Goal: Task Accomplishment & Management: Manage account settings

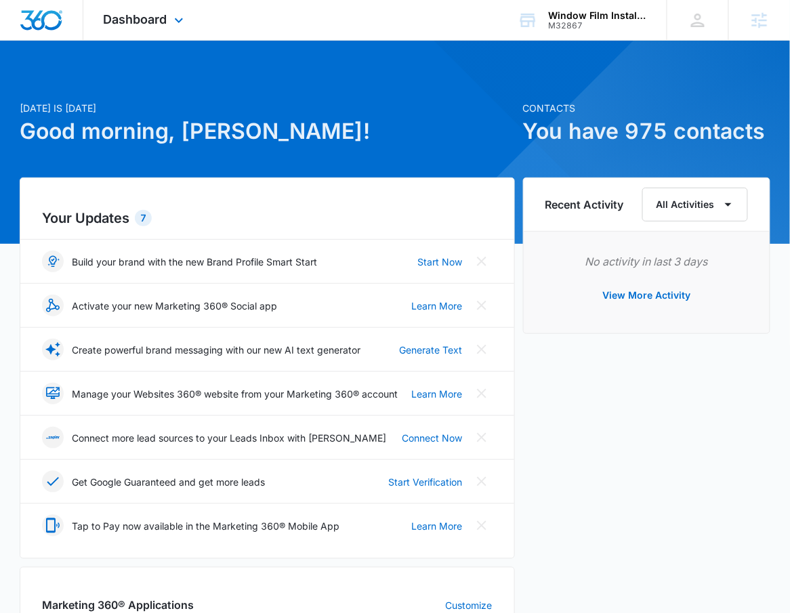
click at [143, 33] on div "Dashboard Apps Reputation Websites Forms CRM Email Social Shop Payments POS Con…" at bounding box center [145, 20] width 124 height 40
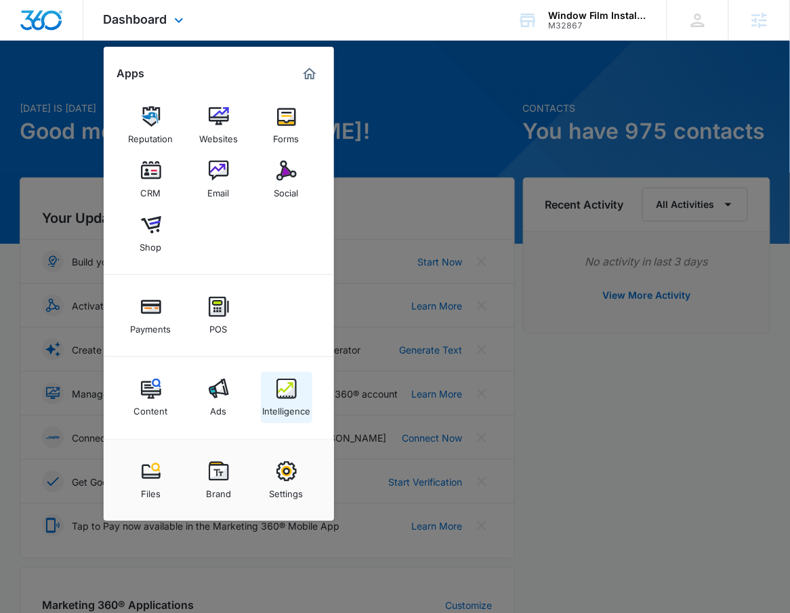
click at [306, 399] on div "Intelligence" at bounding box center [286, 408] width 48 height 18
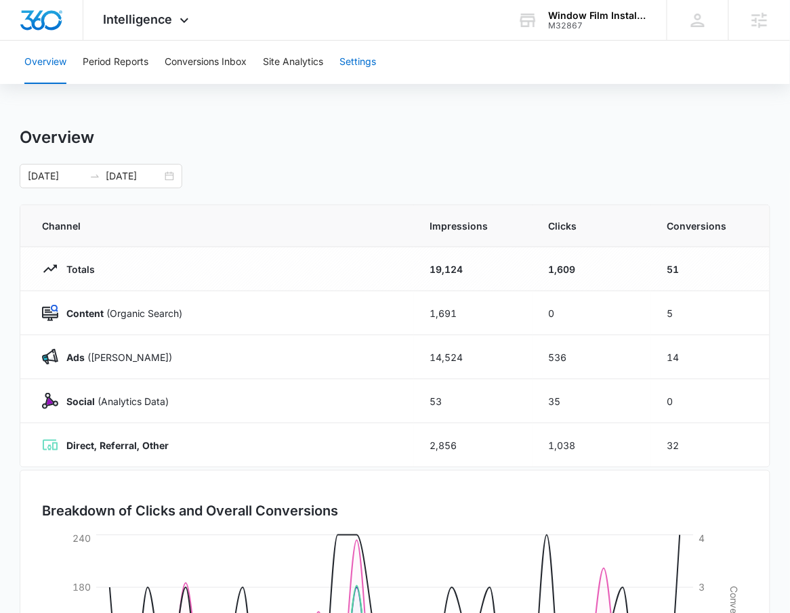
click at [370, 75] on button "Settings" at bounding box center [357, 62] width 37 height 43
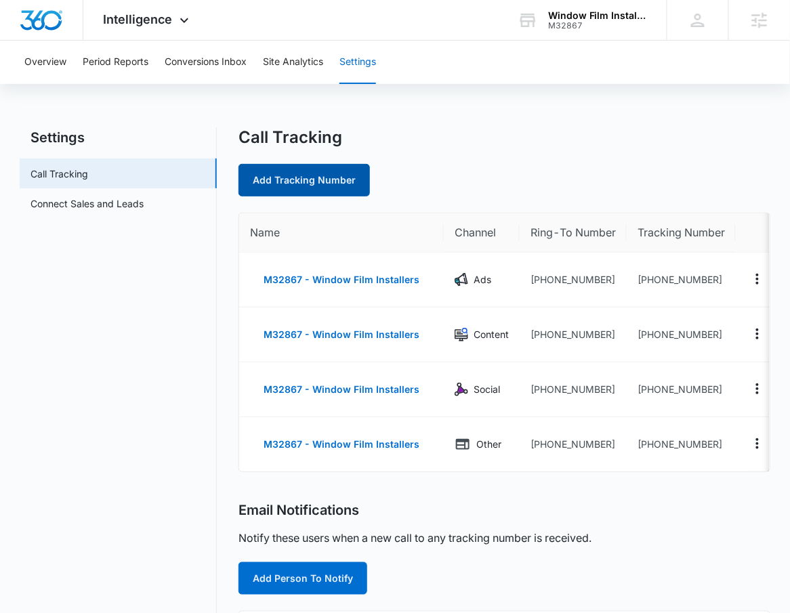
click at [335, 180] on link "Add Tracking Number" at bounding box center [303, 180] width 131 height 33
select select "by_area_code"
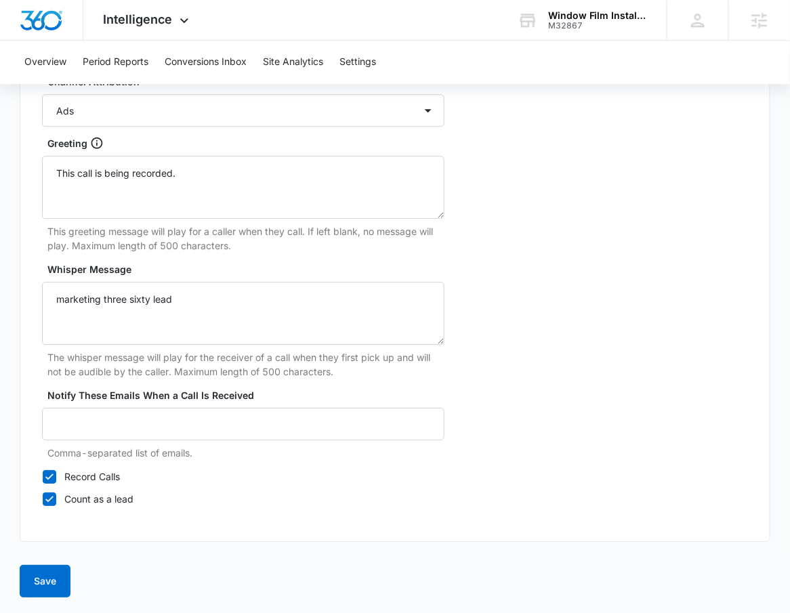
scroll to position [474, 0]
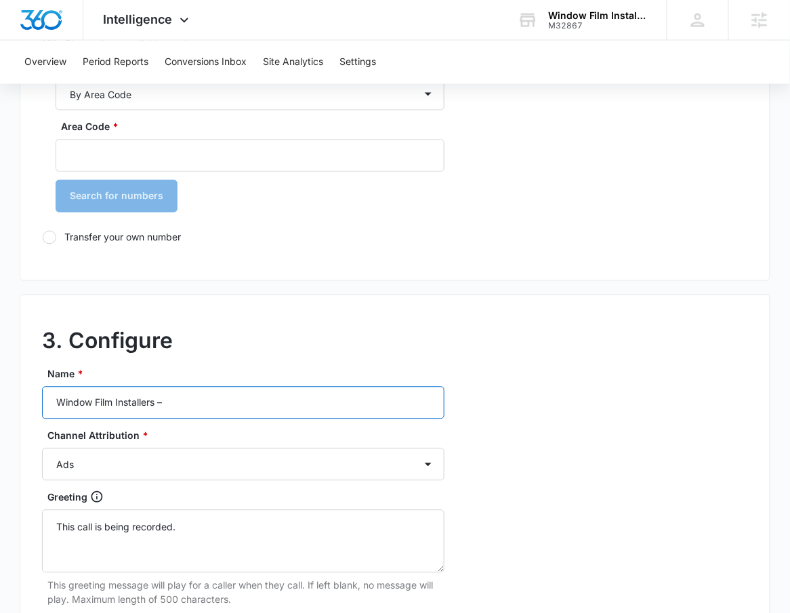
click at [276, 400] on input "Window Film Installers –" at bounding box center [243, 403] width 402 height 33
type input "Window Film Installers – LSA"
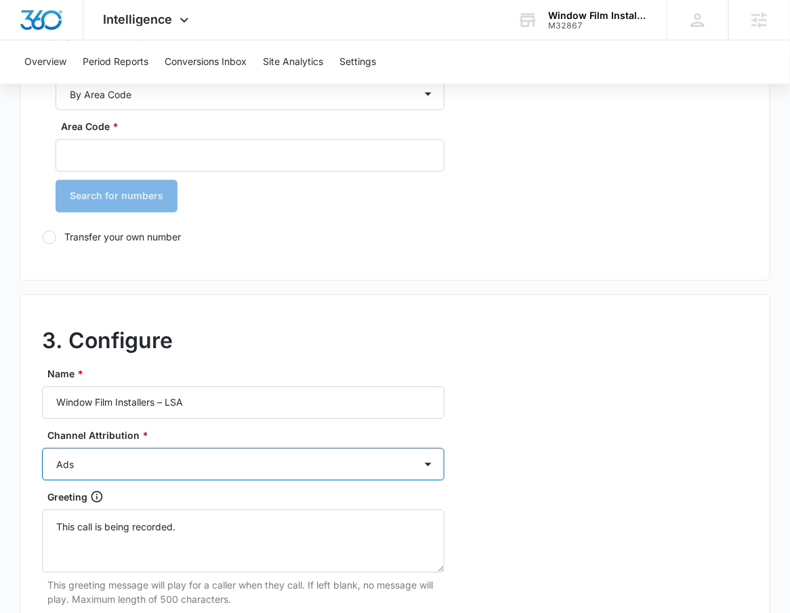
click at [266, 470] on select "Ads Local Service Ads Content Social Other" at bounding box center [243, 465] width 402 height 33
select select "LSA"
click at [42, 449] on select "Ads Local Service Ads Content Social Other" at bounding box center [243, 465] width 402 height 33
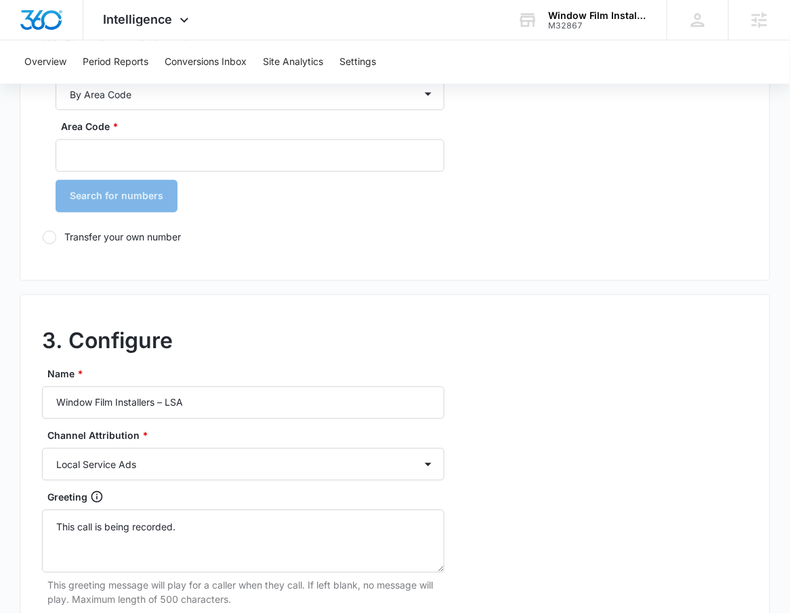
click at [533, 492] on div "3. Configure Name * Window Film Installers – LSA Channel Attribution * Ads Loca…" at bounding box center [395, 596] width 751 height 602
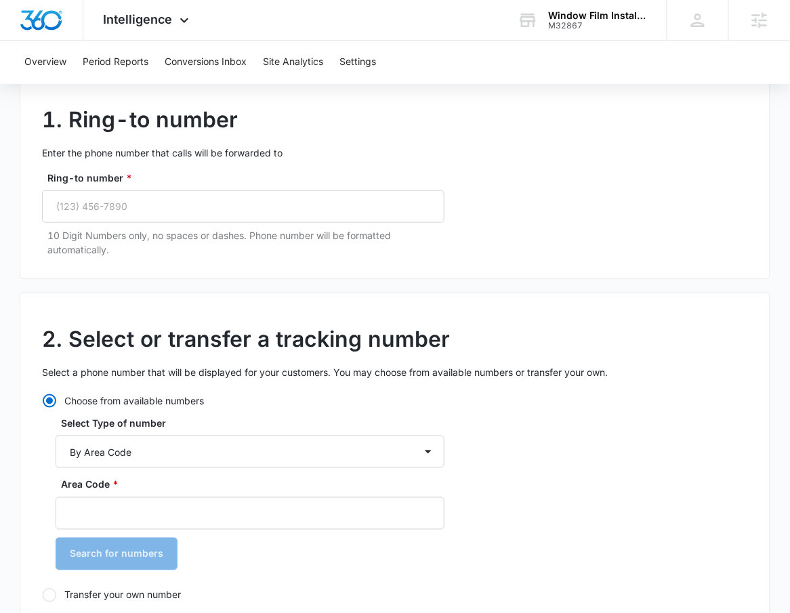
scroll to position [0, 0]
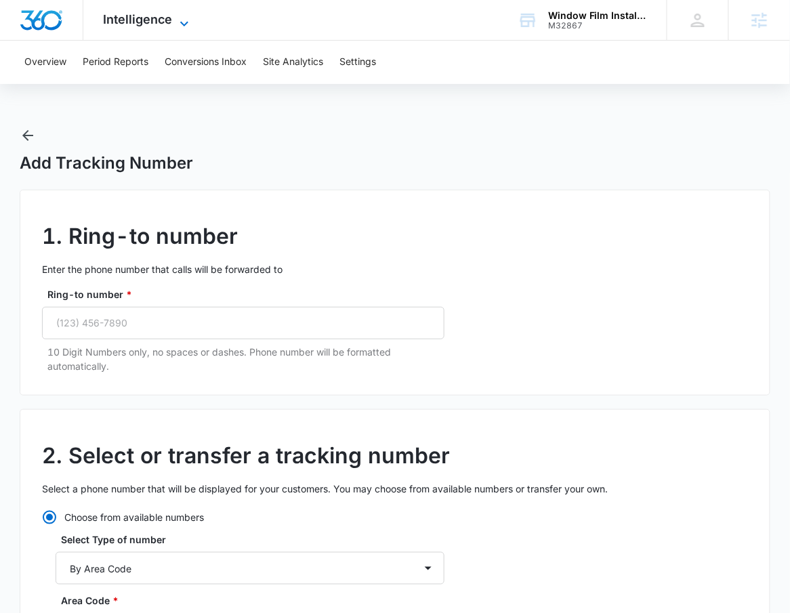
click at [179, 16] on icon at bounding box center [184, 24] width 16 height 16
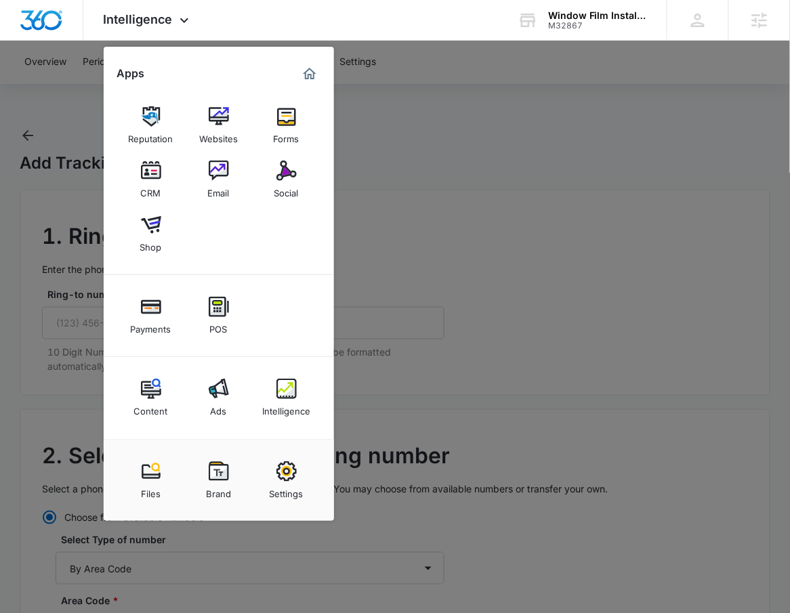
click at [488, 278] on div at bounding box center [395, 306] width 790 height 613
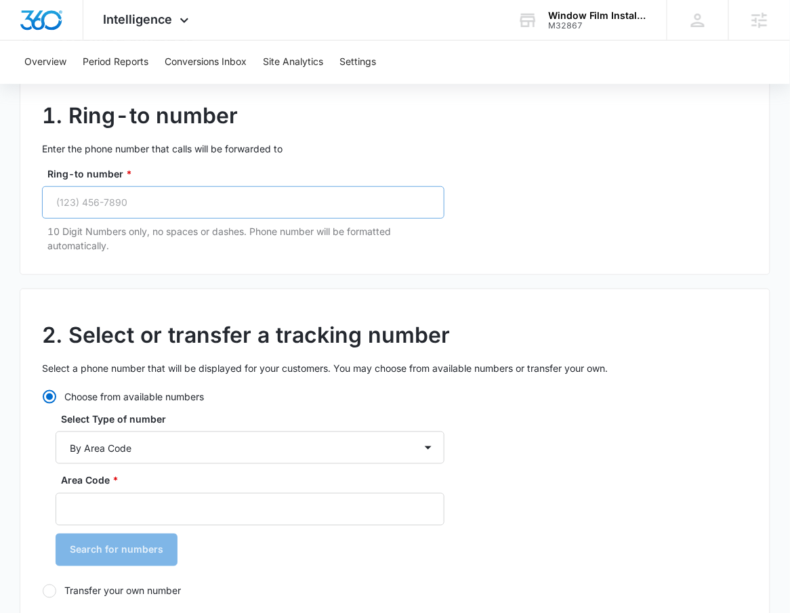
scroll to position [130, 0]
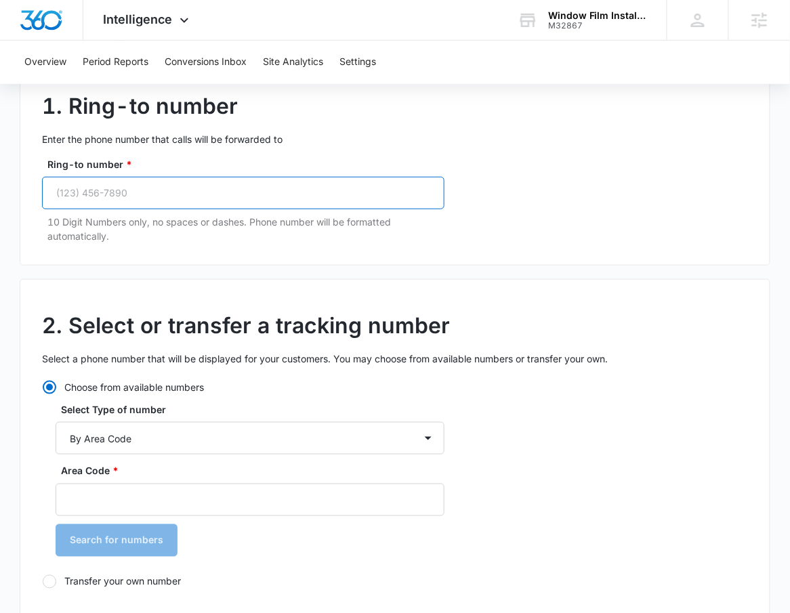
click at [73, 180] on input "Ring-to number *" at bounding box center [243, 193] width 402 height 33
paste input "(929) 317-7727"
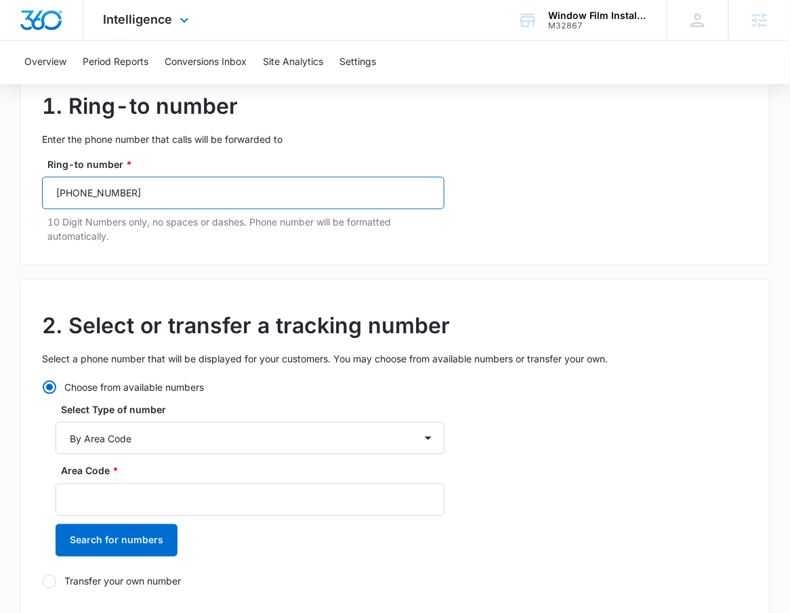
type input "(929) 317-7727"
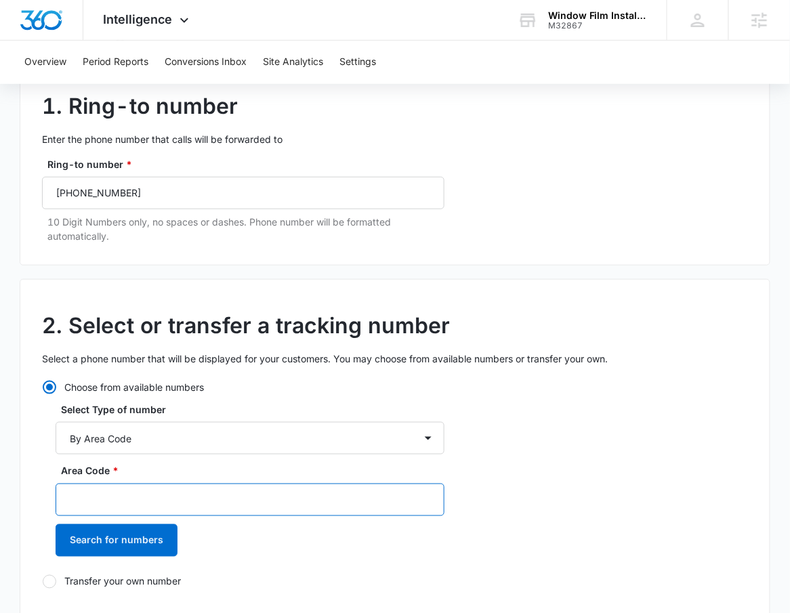
click at [207, 498] on input "Area Code *" at bounding box center [250, 500] width 389 height 33
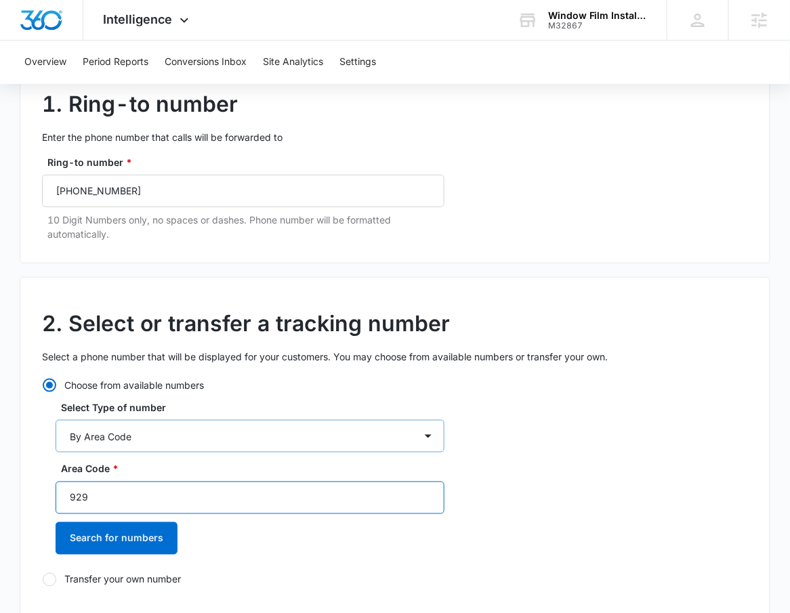
scroll to position [133, 0]
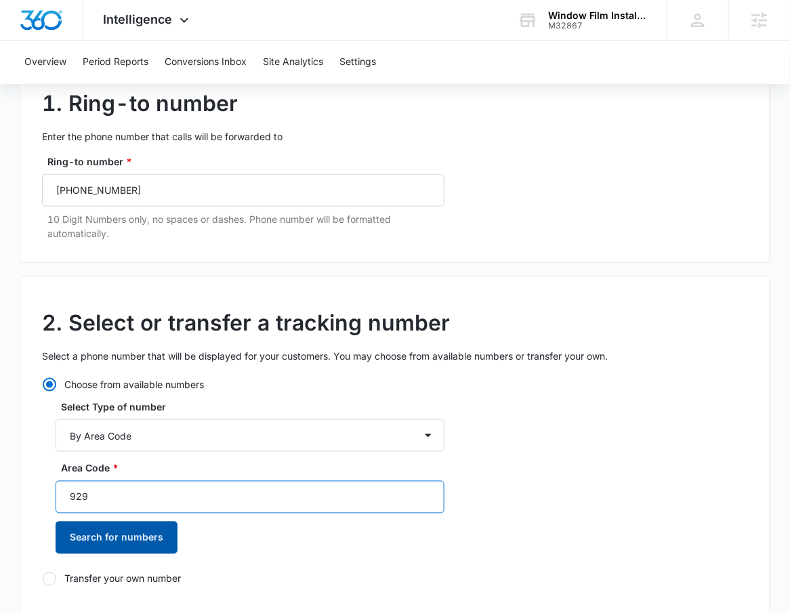
type input "929"
click at [110, 534] on button "Search for numbers" at bounding box center [117, 538] width 122 height 33
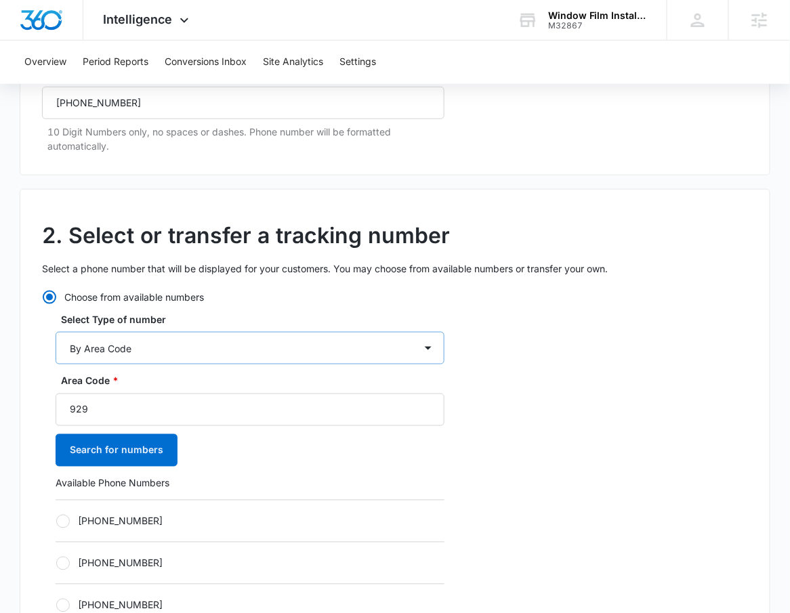
scroll to position [251, 0]
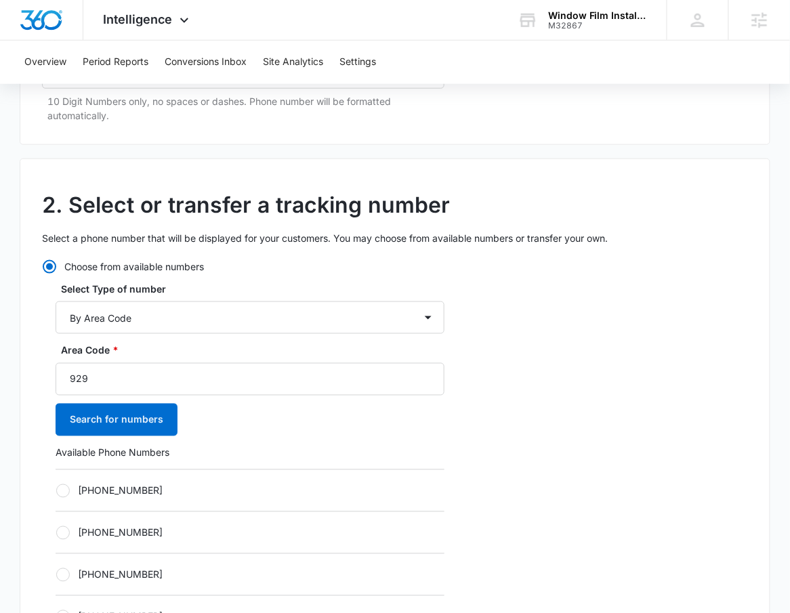
click at [369, 503] on div "+19292237789" at bounding box center [250, 491] width 389 height 42
click at [379, 493] on label "+19292237789" at bounding box center [250, 491] width 389 height 14
click at [56, 491] on input "+19292237789" at bounding box center [56, 491] width 1 height 1
radio input "true"
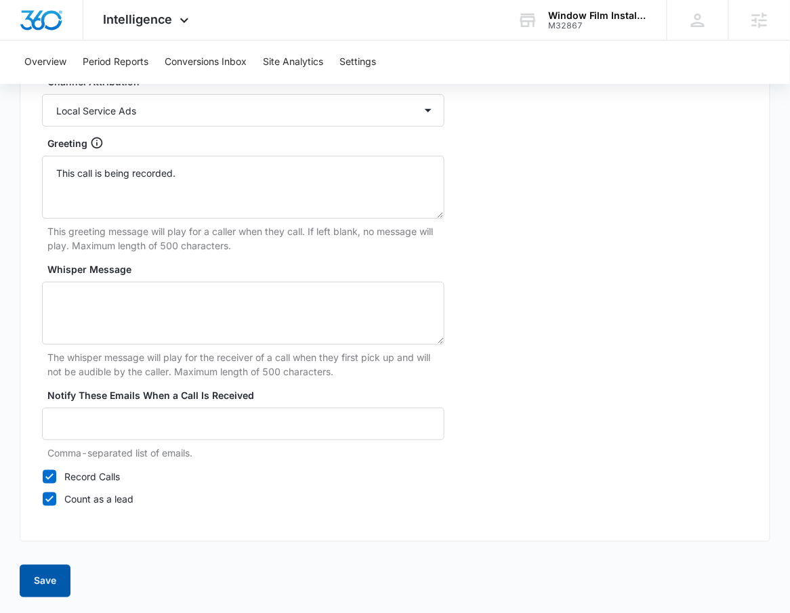
click at [56, 575] on button "Save" at bounding box center [45, 581] width 51 height 33
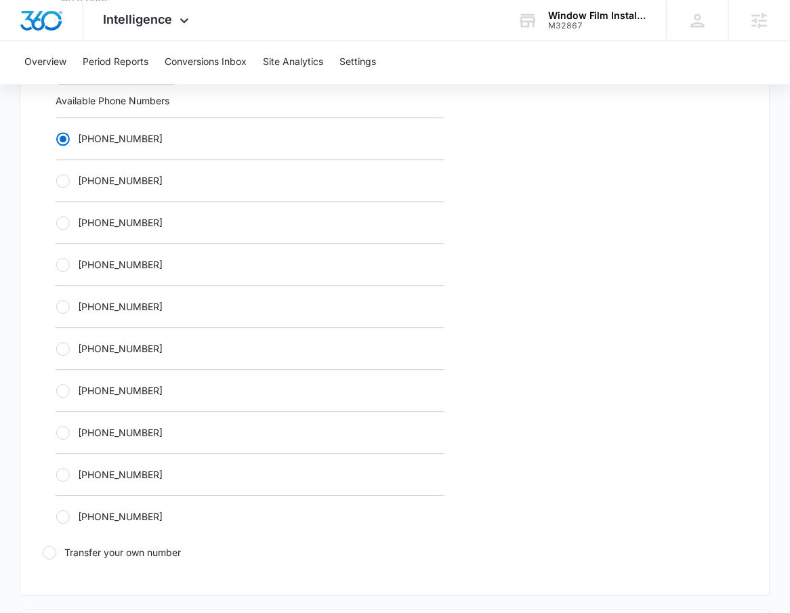
scroll to position [535, 0]
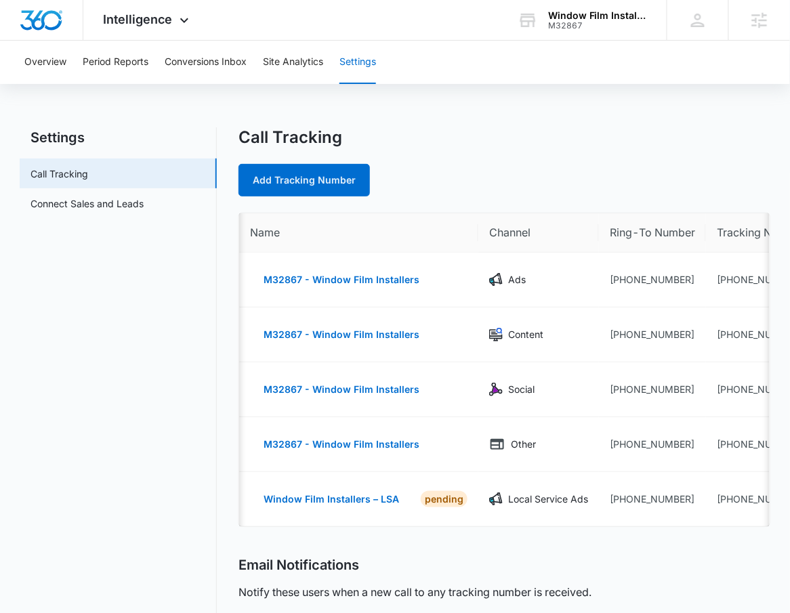
scroll to position [0, 85]
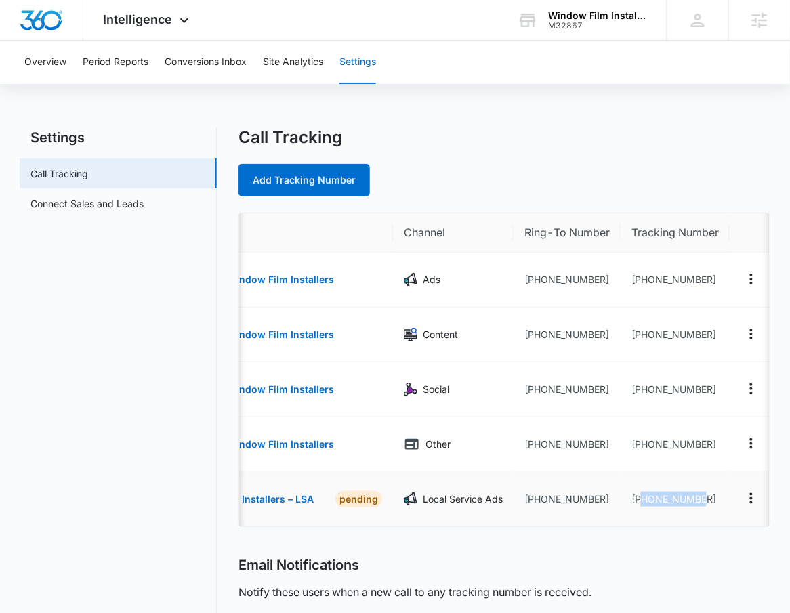
drag, startPoint x: 706, startPoint y: 505, endPoint x: 640, endPoint y: 504, distance: 66.4
click at [640, 504] on td "+19292237789" at bounding box center [675, 499] width 109 height 54
copy td "9292237789"
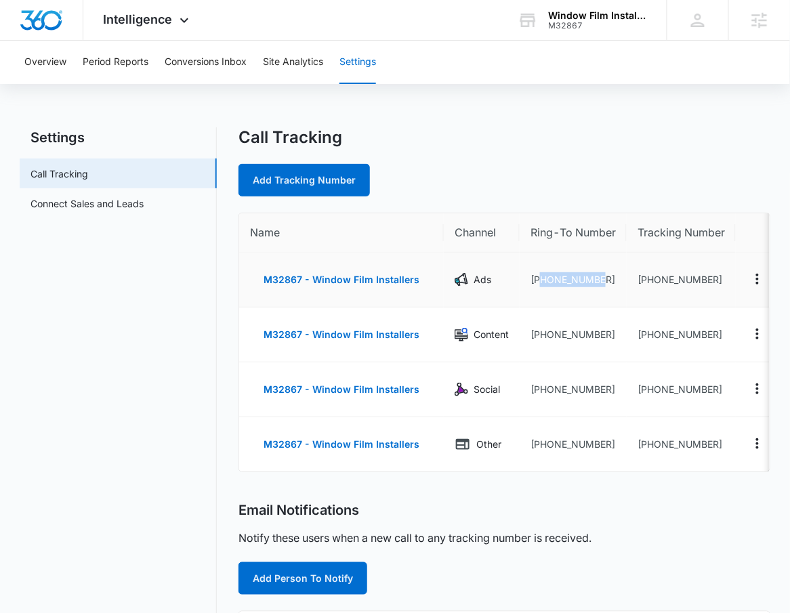
drag, startPoint x: 600, startPoint y: 286, endPoint x: 539, endPoint y: 285, distance: 61.7
click at [539, 285] on td "+19293177727" at bounding box center [573, 280] width 107 height 55
copy td "9293177727"
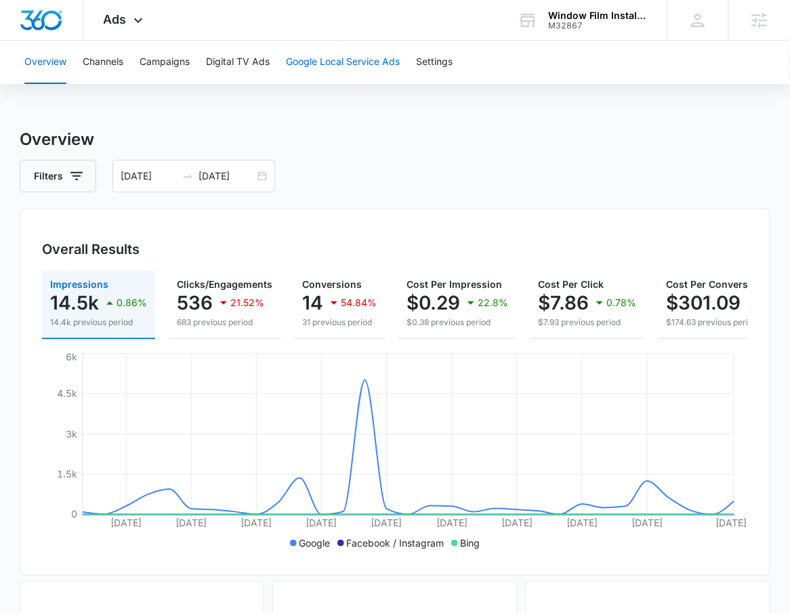
click at [390, 66] on button "Google Local Service Ads" at bounding box center [343, 62] width 114 height 43
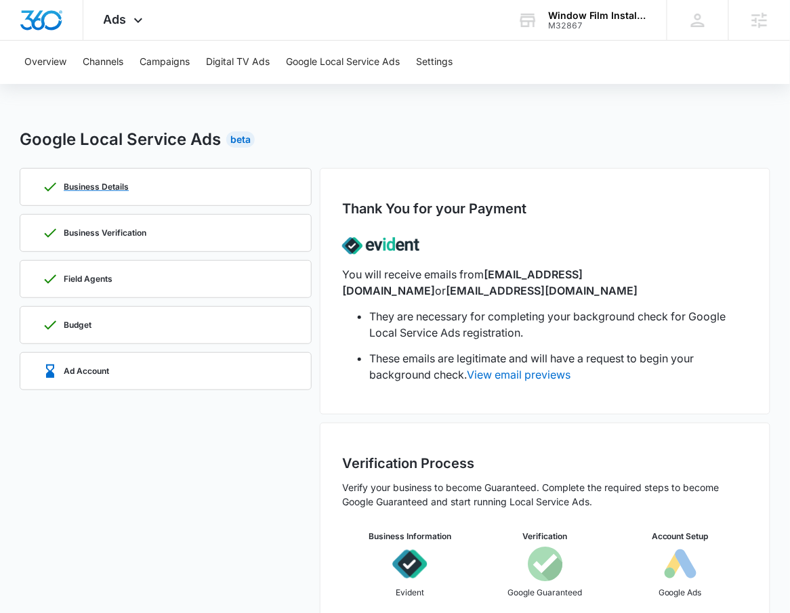
click at [127, 174] on div "Business Details" at bounding box center [165, 187] width 247 height 37
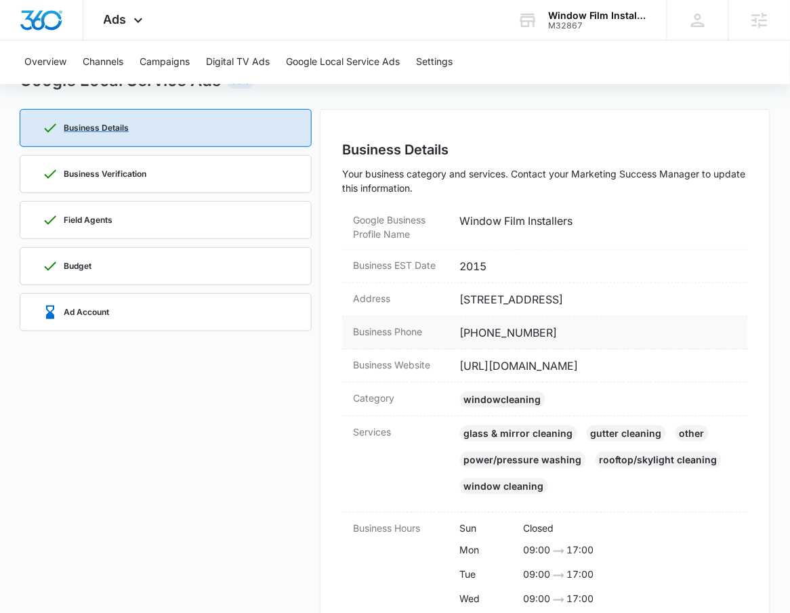
scroll to position [82, 0]
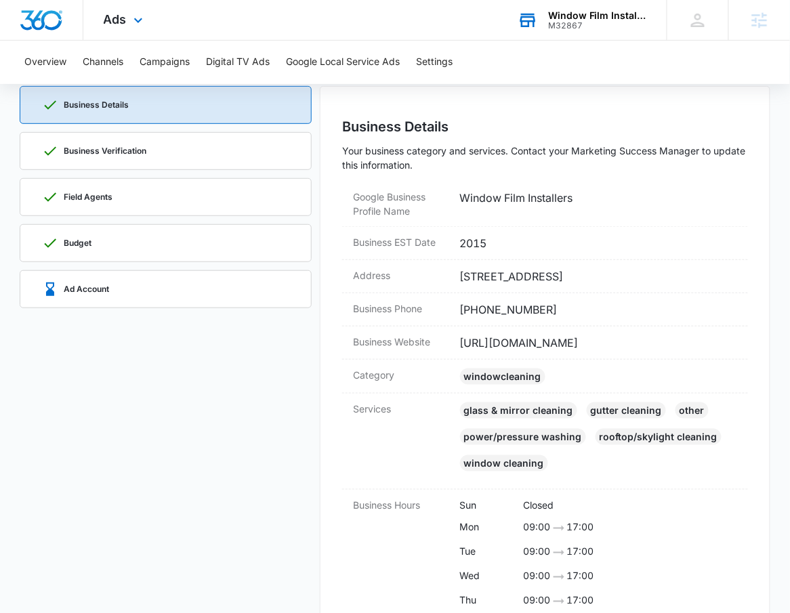
click at [608, 9] on div "Window Film Installers M32867 Your Accounts View All" at bounding box center [581, 20] width 169 height 40
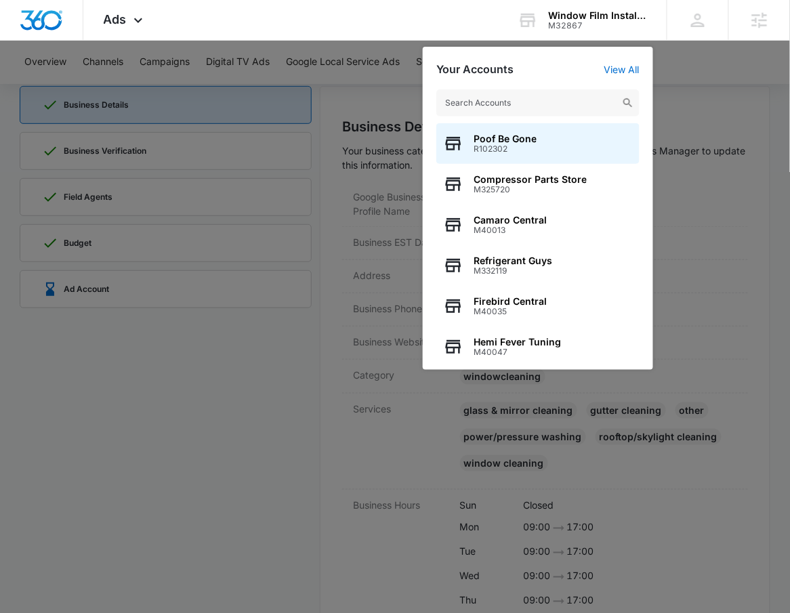
click at [194, 459] on div at bounding box center [395, 306] width 790 height 613
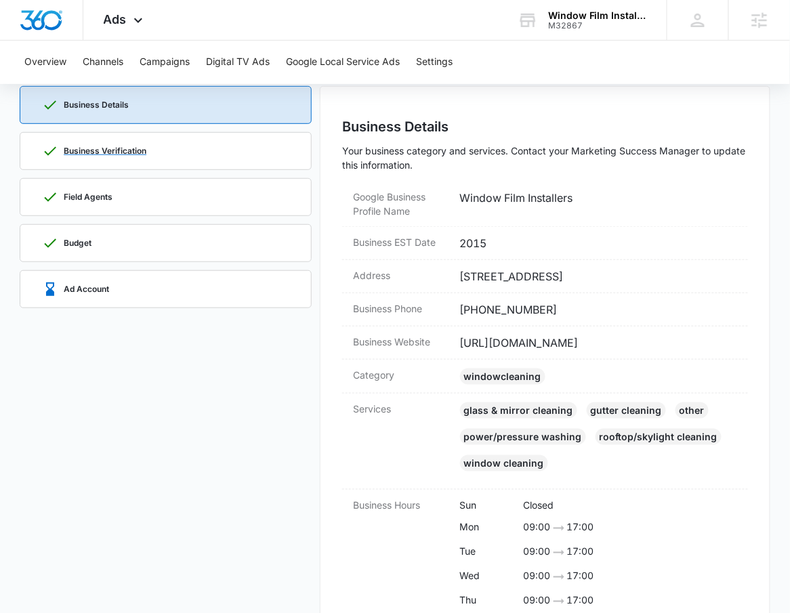
click at [188, 135] on div "Business Verification" at bounding box center [165, 151] width 247 height 37
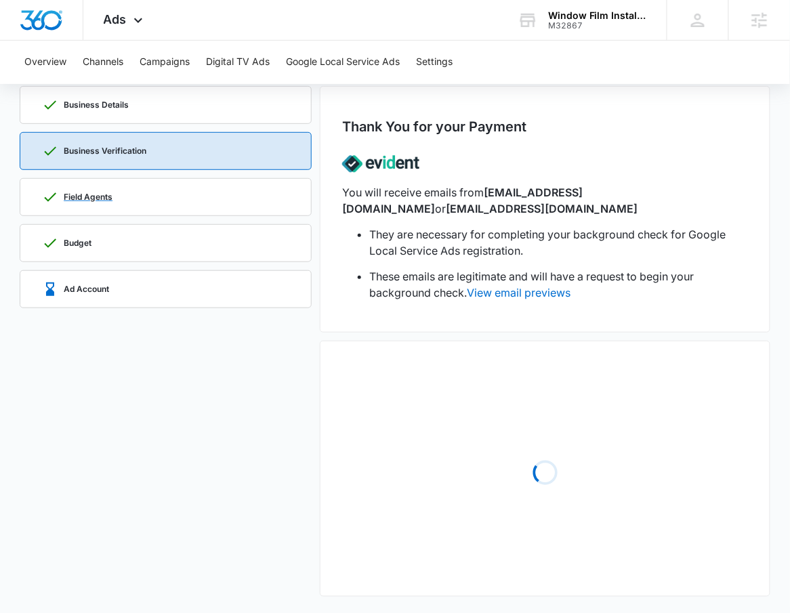
click at [184, 206] on div "Field Agents" at bounding box center [165, 197] width 247 height 37
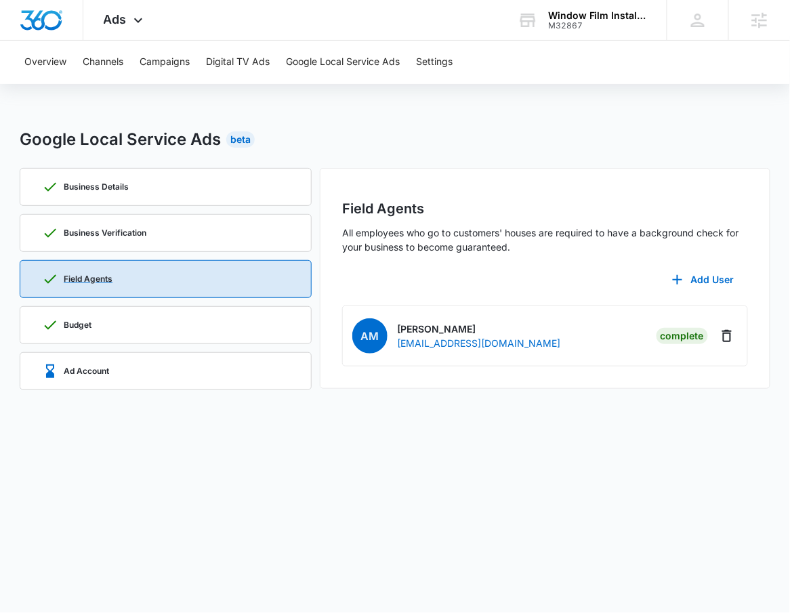
scroll to position [0, 0]
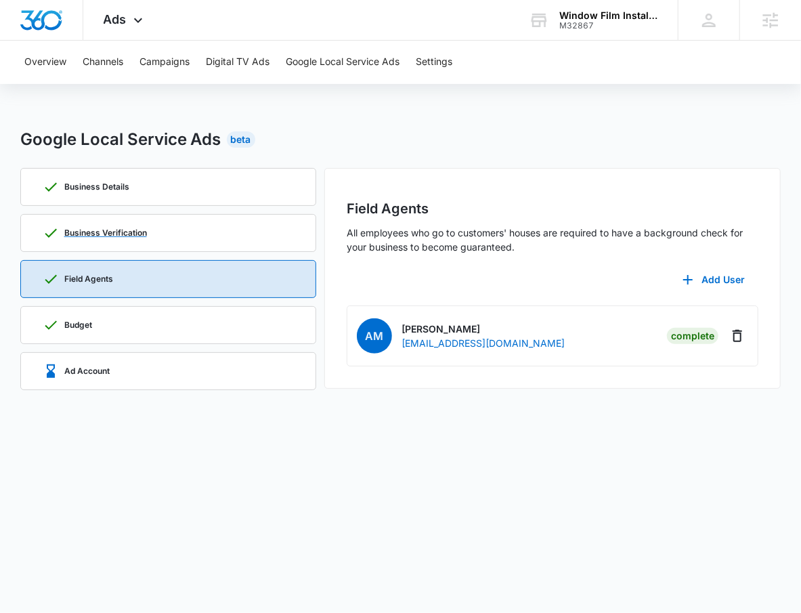
click at [188, 226] on div "Business Verification" at bounding box center [169, 233] width 252 height 37
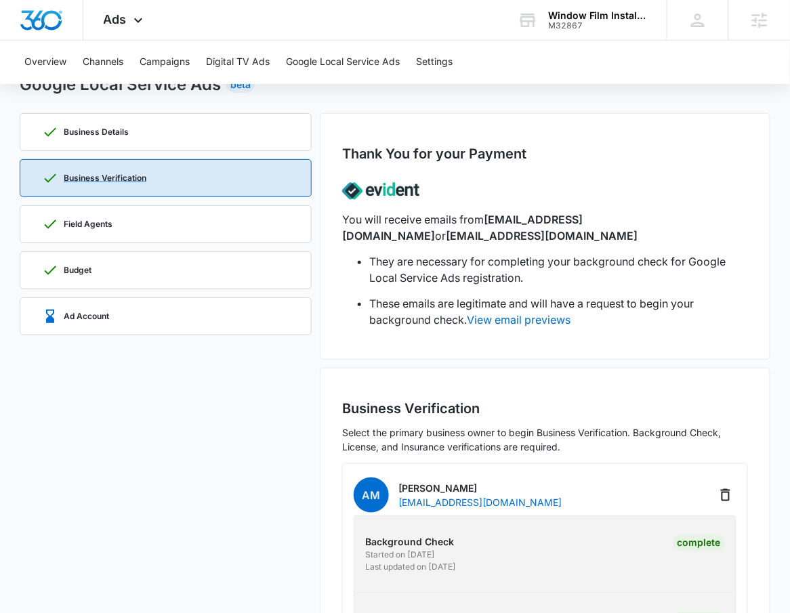
scroll to position [163, 0]
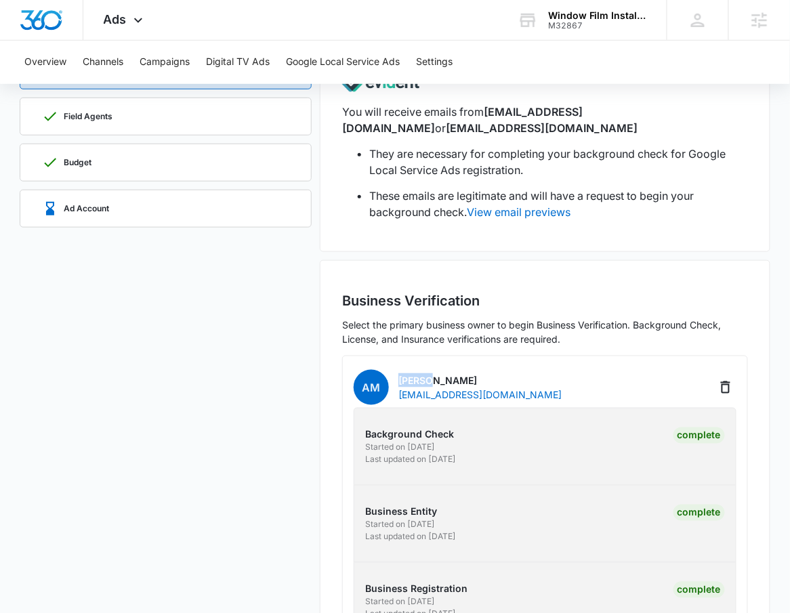
drag, startPoint x: 398, startPoint y: 382, endPoint x: 429, endPoint y: 385, distance: 30.6
click at [429, 385] on p "Andriy Mykyta" at bounding box center [479, 380] width 163 height 14
copy p "Andriy"
drag, startPoint x: 476, startPoint y: 377, endPoint x: 435, endPoint y: 379, distance: 40.7
click at [435, 379] on p "Andriy Mykyta" at bounding box center [479, 380] width 163 height 14
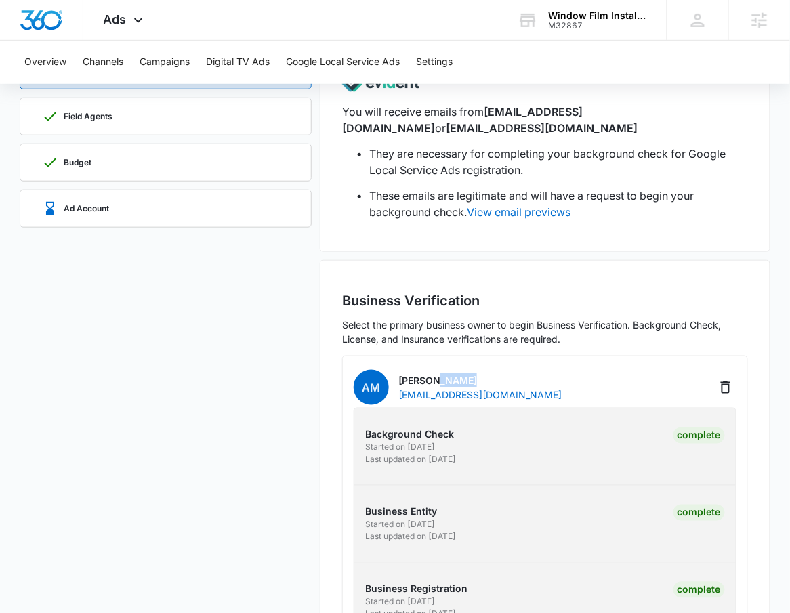
copy p "Mykyta"
click at [141, 116] on div "Field Agents" at bounding box center [165, 116] width 247 height 37
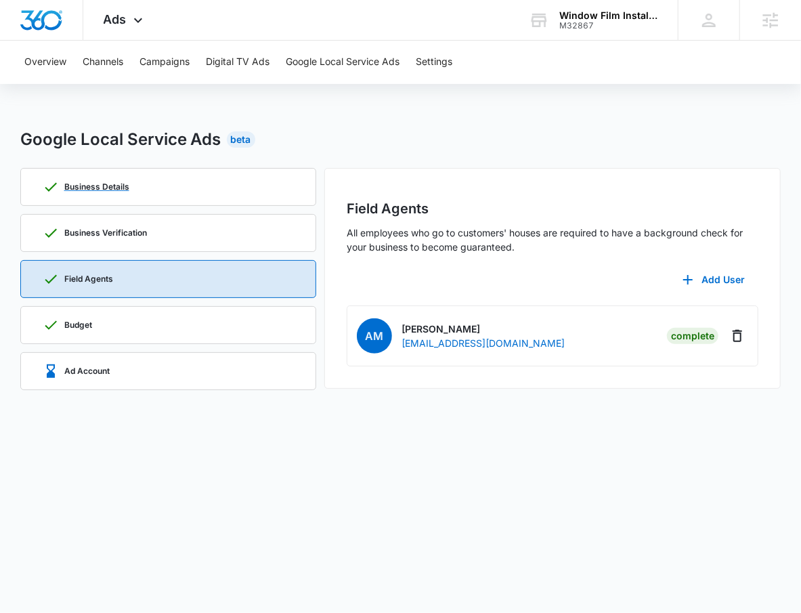
click at [199, 179] on div "Business Details" at bounding box center [169, 187] width 252 height 37
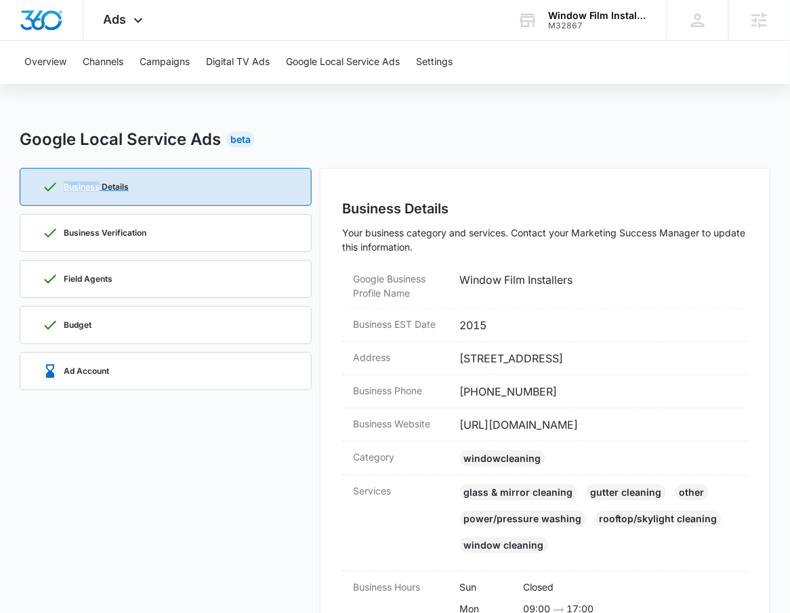
click at [199, 179] on div "Business Details" at bounding box center [165, 187] width 247 height 37
drag, startPoint x: 456, startPoint y: 356, endPoint x: 688, endPoint y: 358, distance: 231.7
click at [688, 360] on div "Address 2645 E 14th St, 202-C Brooklyn, NY 11235" at bounding box center [545, 358] width 406 height 33
copy dd "2645 E 14th St, 202-C Brooklyn, NY 11235"
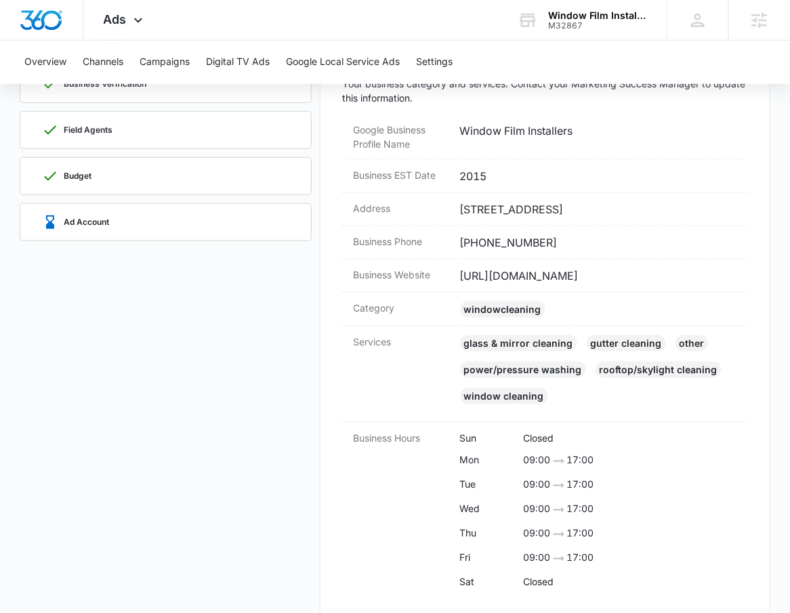
scroll to position [62, 0]
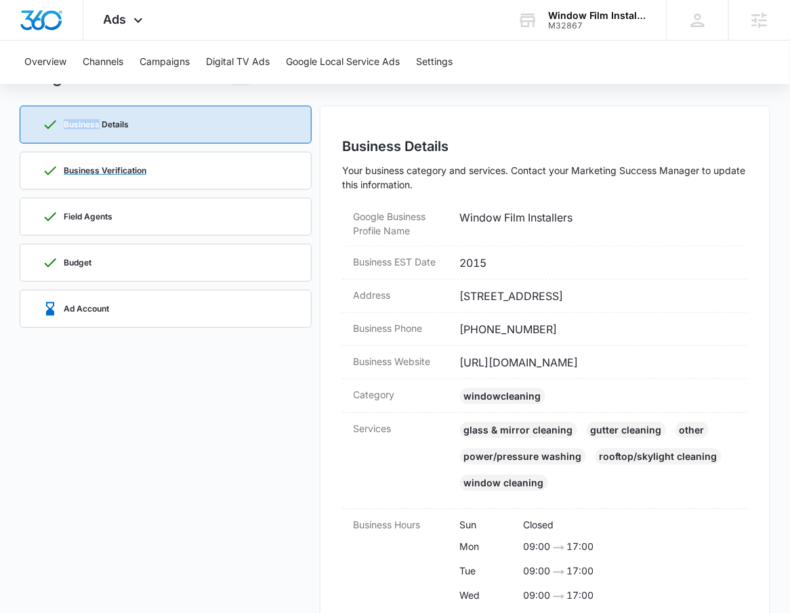
click at [152, 180] on div "Business Verification" at bounding box center [165, 170] width 247 height 37
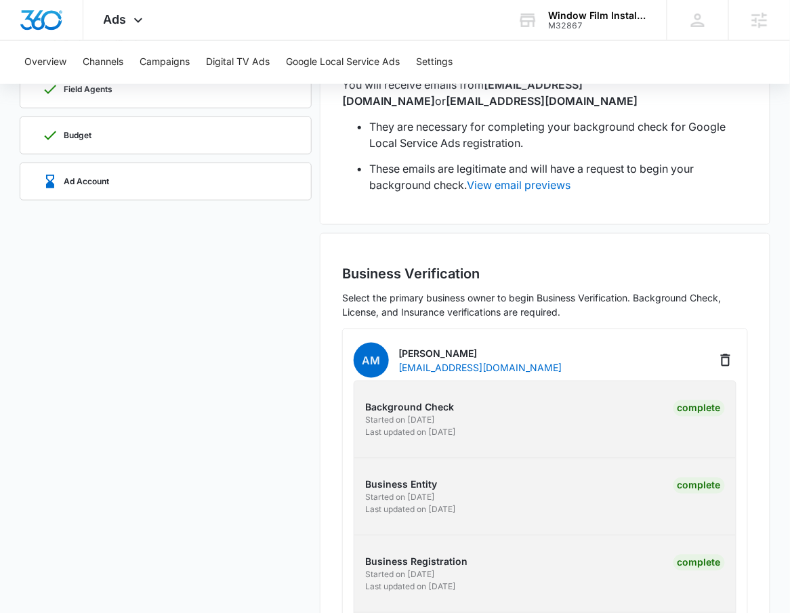
scroll to position [171, 0]
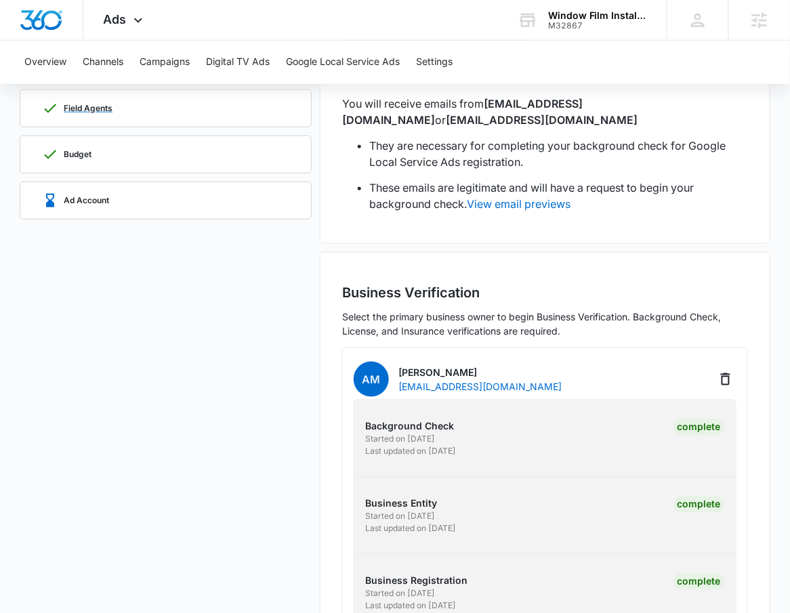
click at [194, 121] on div "Field Agents" at bounding box center [165, 108] width 247 height 37
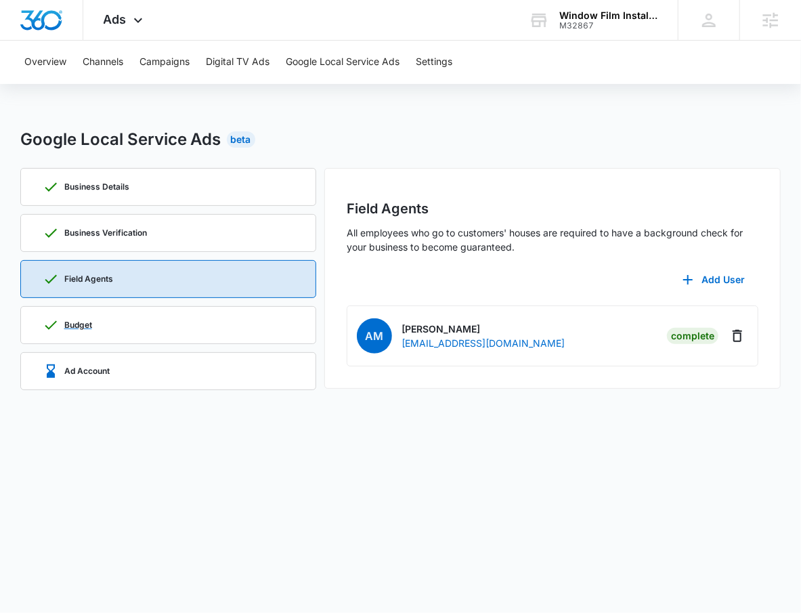
click at [232, 312] on div "Budget" at bounding box center [169, 325] width 252 height 37
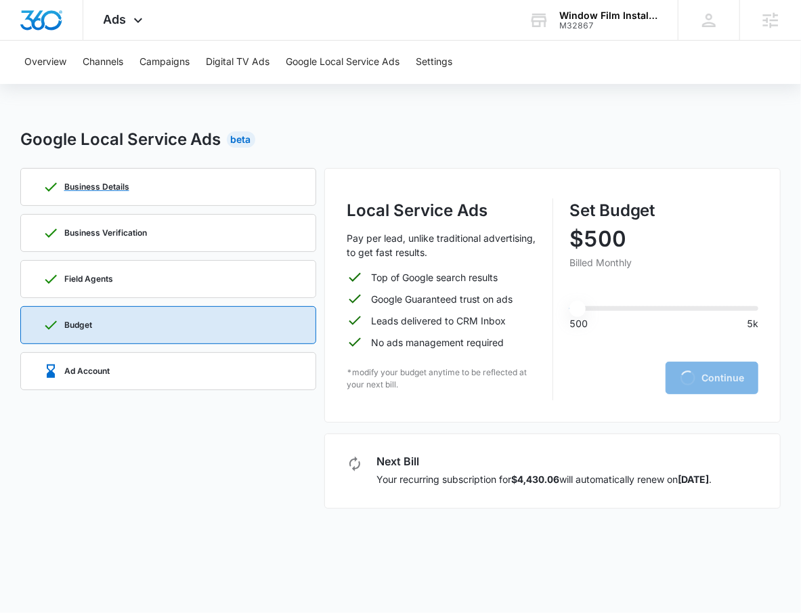
click at [228, 177] on div "Business Details" at bounding box center [169, 187] width 252 height 37
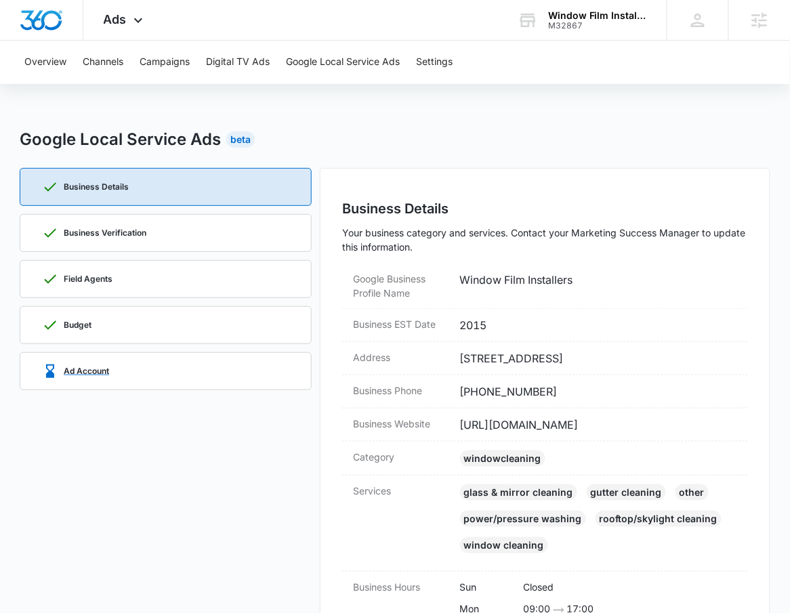
click at [248, 369] on div "Ad Account" at bounding box center [165, 371] width 247 height 37
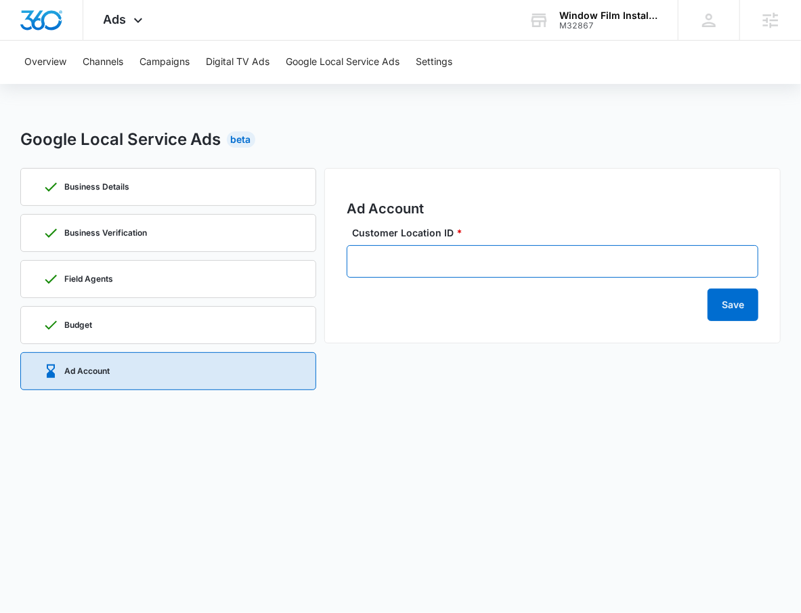
click at [507, 262] on input "Customer Location ID *" at bounding box center [553, 261] width 412 height 33
paste input "190-093-1541"
type input "190-093-1541"
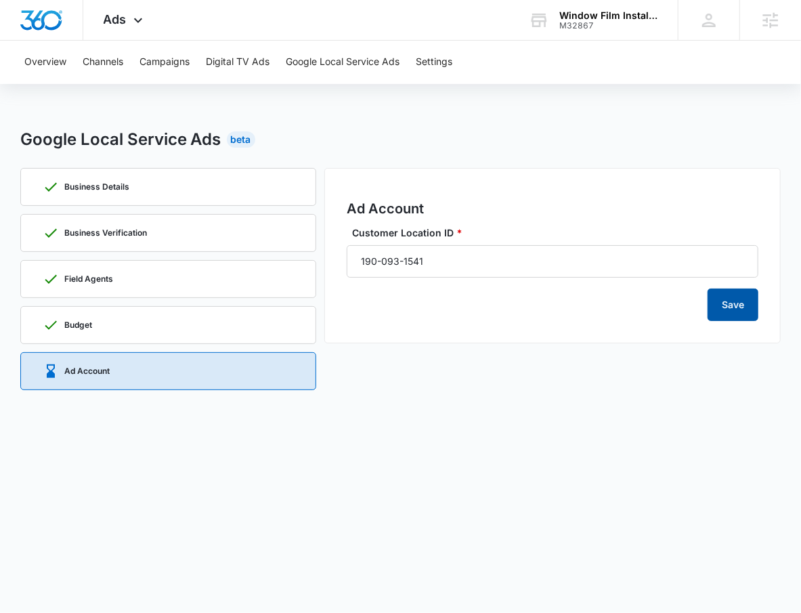
click at [724, 305] on button "Save" at bounding box center [733, 305] width 51 height 33
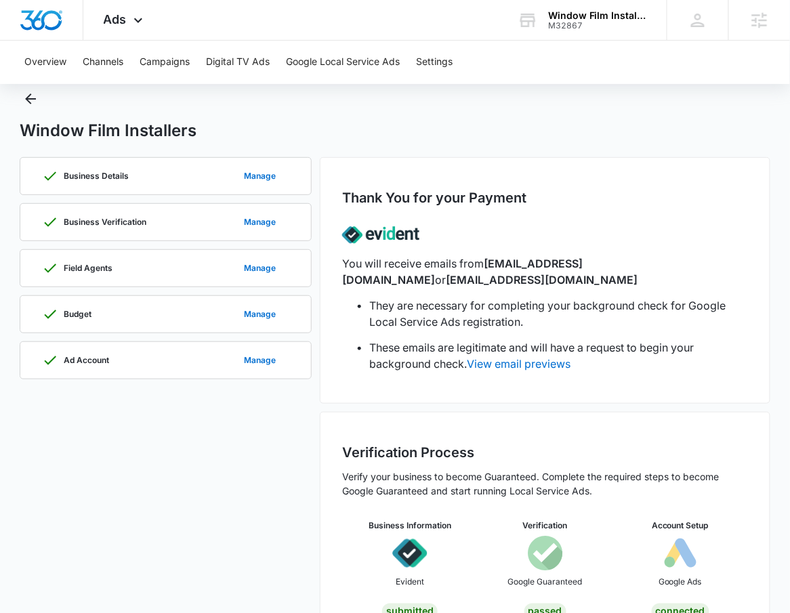
scroll to position [84, 0]
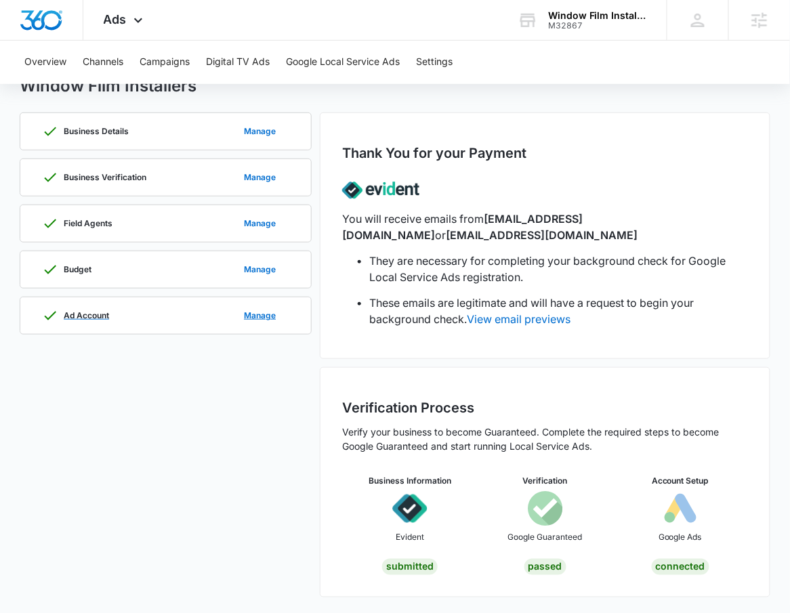
click at [188, 321] on div "Ad Account Manage" at bounding box center [165, 315] width 247 height 37
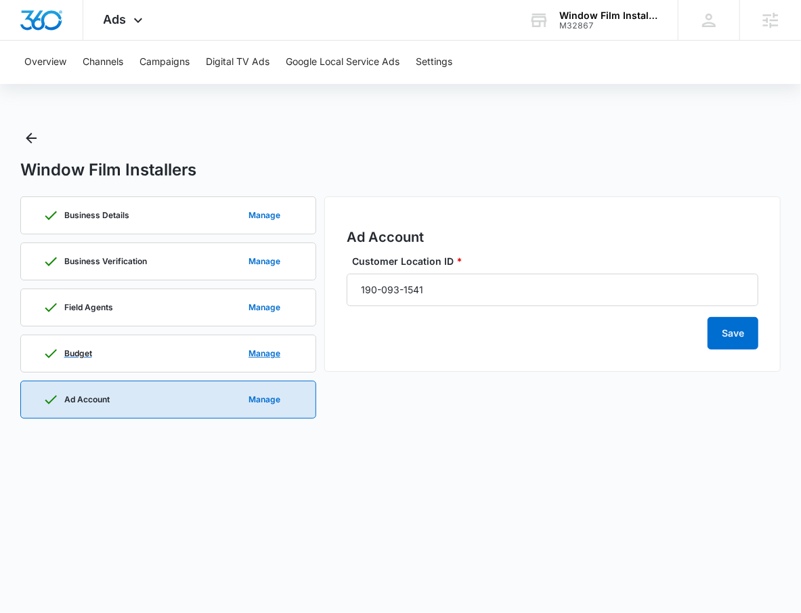
click at [174, 348] on div "Budget Manage" at bounding box center [169, 353] width 252 height 37
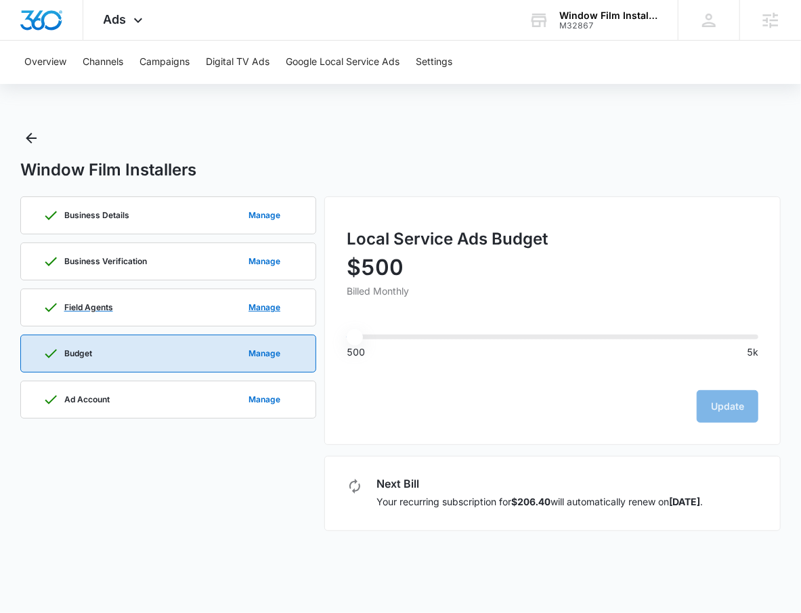
click at [173, 297] on div "Field Agents Manage" at bounding box center [169, 307] width 252 height 37
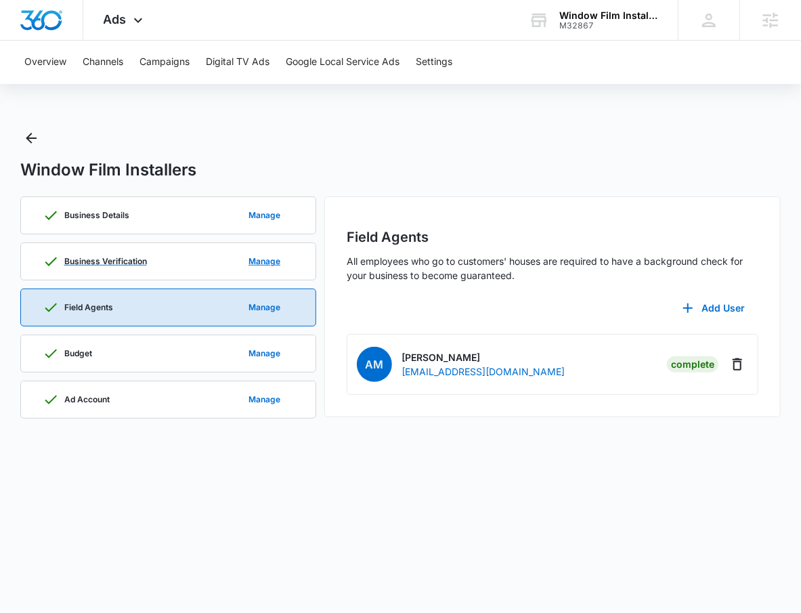
click at [170, 261] on div "Business Verification Manage" at bounding box center [169, 261] width 252 height 37
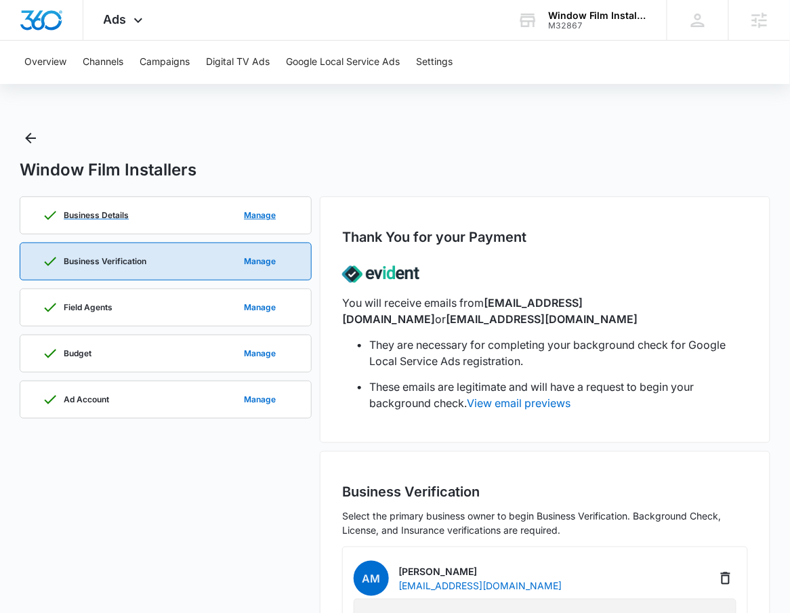
click at [176, 224] on div "Business Details Manage" at bounding box center [165, 215] width 247 height 37
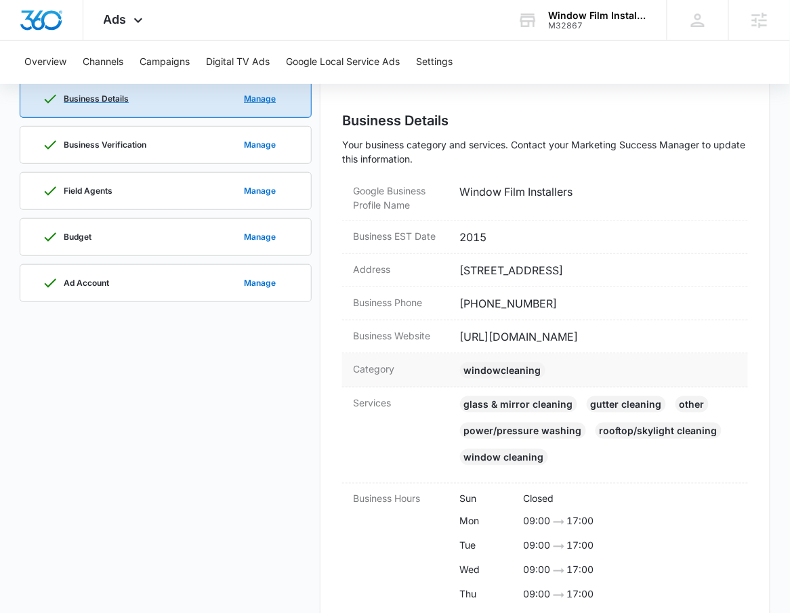
scroll to position [211, 0]
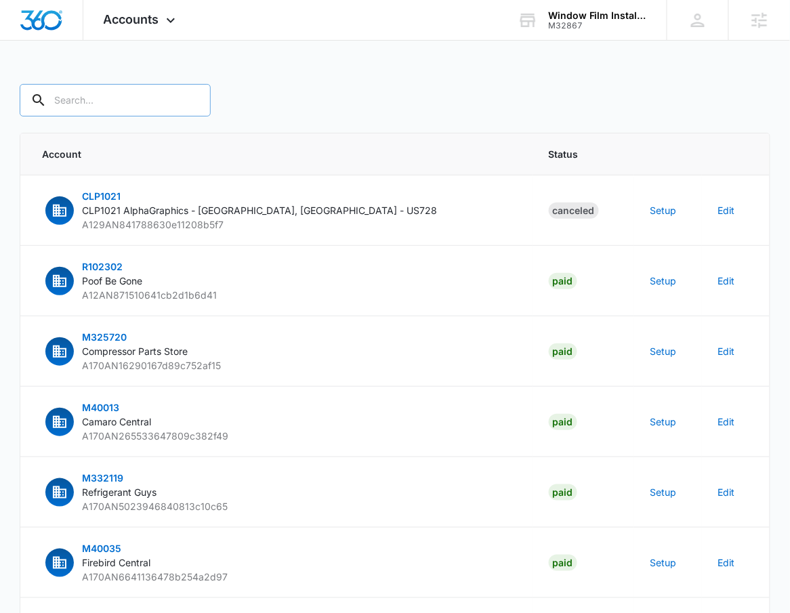
click at [35, 105] on icon at bounding box center [38, 100] width 16 height 16
click at [62, 96] on input "text" at bounding box center [115, 100] width 191 height 33
paste input "M32867"
type input "M32867"
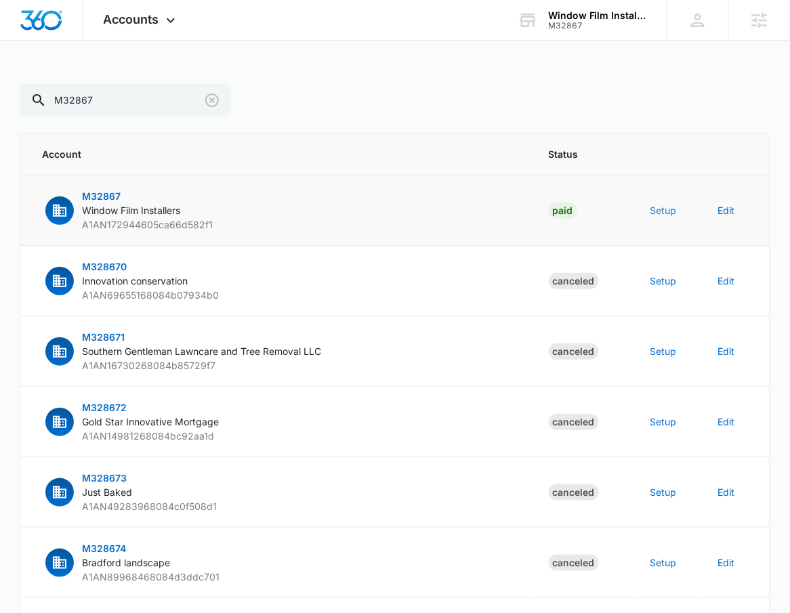
click at [671, 209] on button "Setup" at bounding box center [663, 210] width 26 height 14
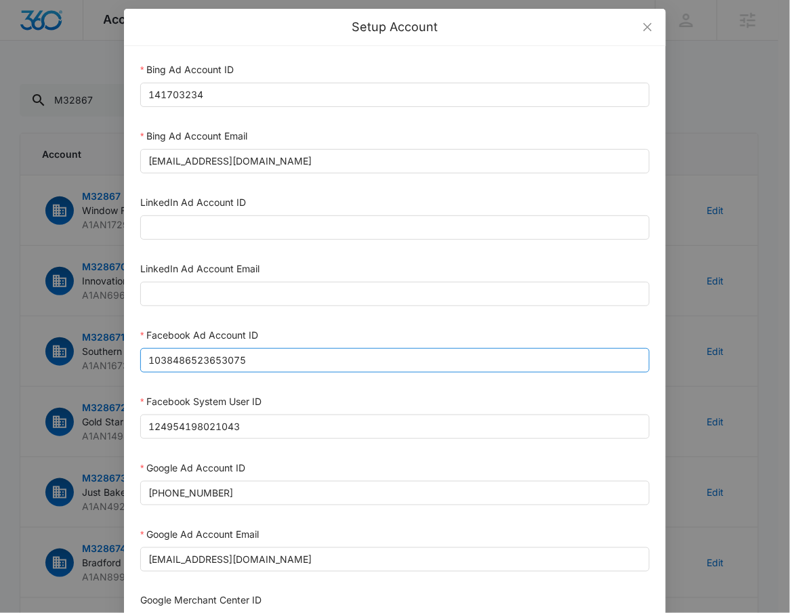
scroll to position [5, 0]
click at [263, 354] on input "1038486523653075" at bounding box center [394, 360] width 509 height 24
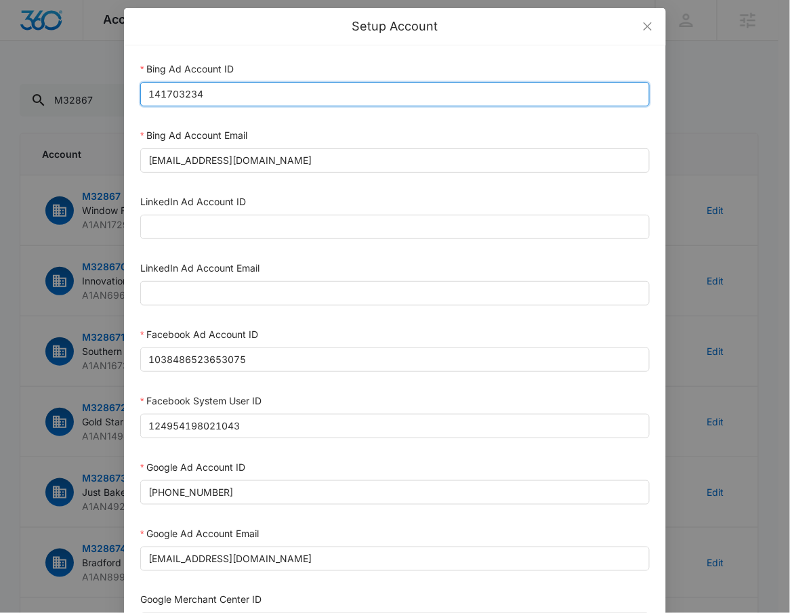
click at [344, 104] on input "141703234" at bounding box center [394, 94] width 509 height 24
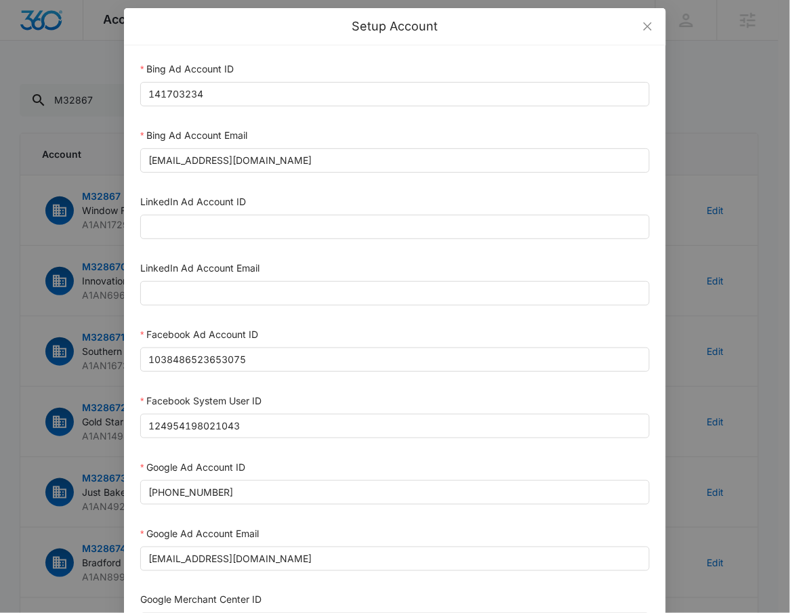
click at [48, 129] on div "Setup Account Bing Ad Account ID 141703234 Bing Ad Account Email [EMAIL_ADDRESS…" at bounding box center [395, 306] width 790 height 613
